Goal: Task Accomplishment & Management: Manage account settings

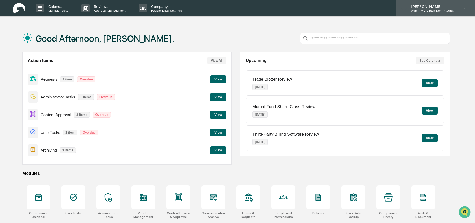
click at [428, 11] on p "Admin • ICA Tech Den-Integrated Compliance Advisors" at bounding box center [431, 11] width 49 height 4
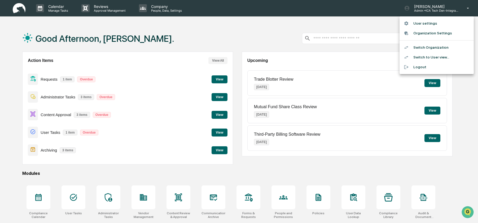
click at [431, 56] on li "Switch to User view..." at bounding box center [436, 57] width 74 height 10
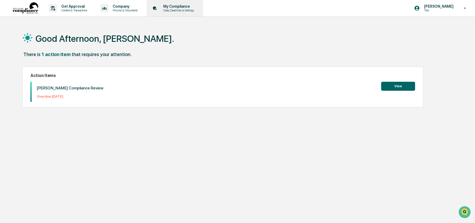
click at [179, 14] on div "My Compliance Data, Deadlines & Settings" at bounding box center [174, 8] width 51 height 16
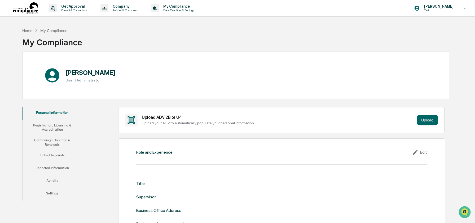
click at [60, 151] on button "Linked Accounts" at bounding box center [53, 156] width 60 height 13
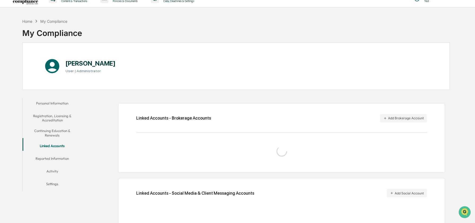
scroll to position [25, 0]
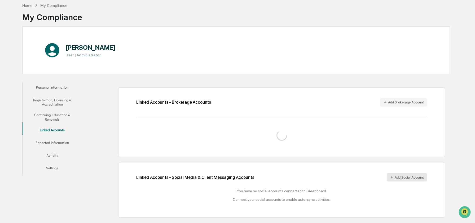
click at [402, 179] on button "Add Social Account" at bounding box center [407, 177] width 40 height 8
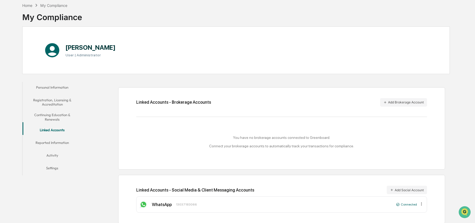
click at [419, 205] on icon at bounding box center [421, 204] width 5 height 5
click at [416, 211] on div "Remove" at bounding box center [413, 212] width 20 height 8
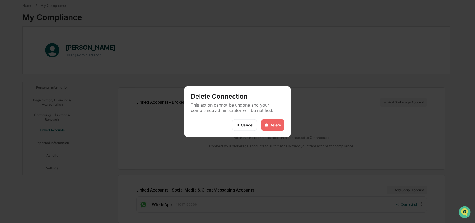
click at [276, 126] on div "Delete" at bounding box center [274, 125] width 11 height 5
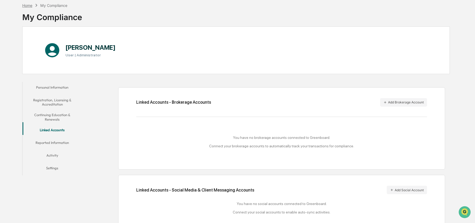
click at [32, 6] on div "Home" at bounding box center [27, 5] width 10 height 5
